Goal: Manage account settings

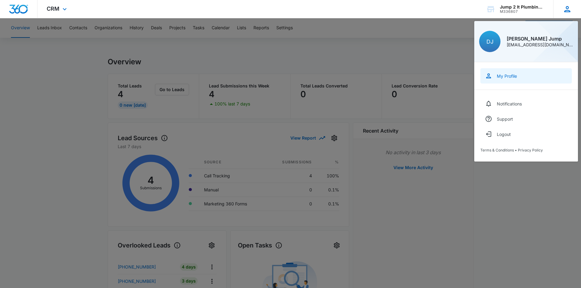
click at [504, 73] on link "My Profile" at bounding box center [526, 75] width 92 height 15
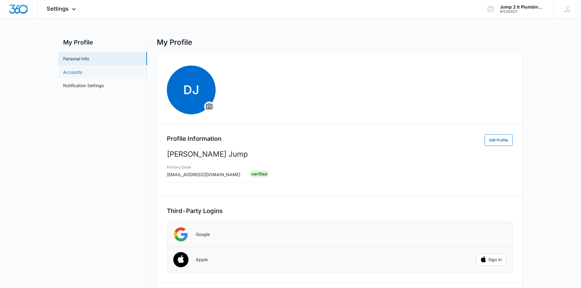
click at [73, 69] on link "Accounts" at bounding box center [72, 72] width 19 height 6
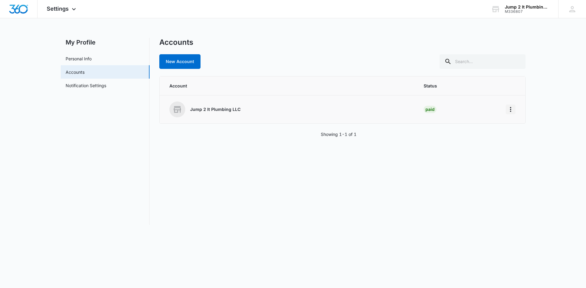
click at [509, 110] on icon "Home" at bounding box center [510, 109] width 7 height 7
click at [84, 87] on link "Notification Settings" at bounding box center [86, 85] width 41 height 6
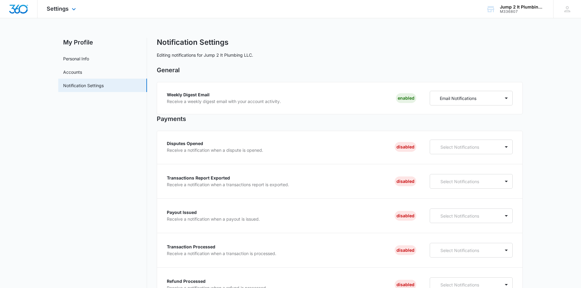
click at [15, 9] on img "Dashboard" at bounding box center [19, 9] width 20 height 9
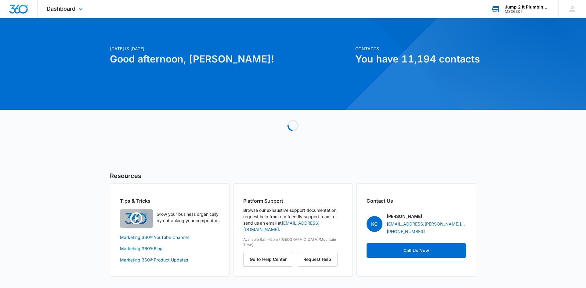
click at [523, 13] on div "M336807" at bounding box center [527, 11] width 45 height 4
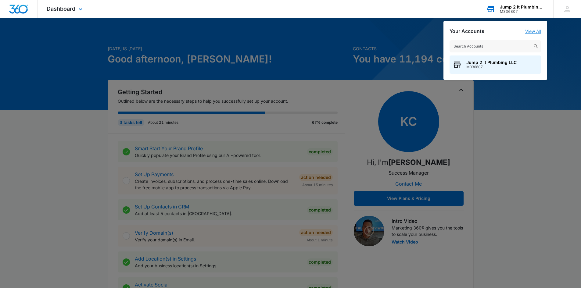
click at [532, 32] on link "View All" at bounding box center [533, 31] width 16 height 5
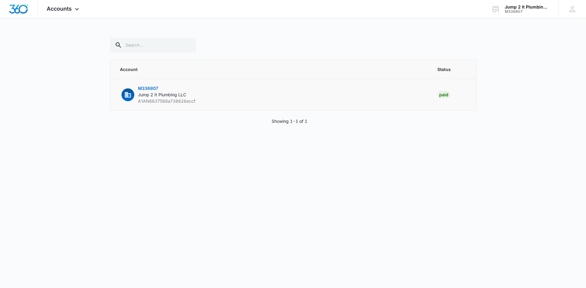
click at [219, 102] on td "M336807 Jump 2 It Plumbing LLC A1AN6637568a738626eccf" at bounding box center [270, 95] width 320 height 32
click at [182, 102] on span "A1AN6637568a738626eccf" at bounding box center [166, 101] width 57 height 5
click at [123, 97] on div "button" at bounding box center [127, 94] width 13 height 13
click at [149, 87] on span "M336807" at bounding box center [148, 88] width 20 height 5
click at [22, 9] on img "Dashboard" at bounding box center [19, 9] width 20 height 9
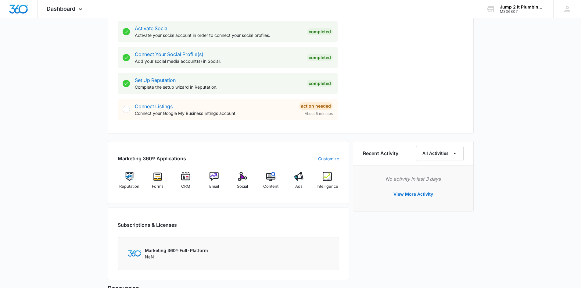
scroll to position [336, 0]
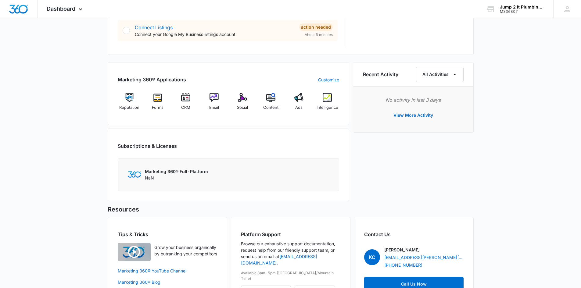
click at [144, 146] on h2 "Subscriptions & Licenses" at bounding box center [147, 145] width 59 height 7
click at [163, 171] on p "Marketing 360® Full-Platform" at bounding box center [176, 171] width 63 height 6
click at [124, 178] on div "Marketing 360® Full-Platform NaN" at bounding box center [228, 174] width 221 height 33
click at [228, 173] on div "Marketing 360® Full-Platform NaN" at bounding box center [228, 174] width 201 height 13
